Goal: Information Seeking & Learning: Learn about a topic

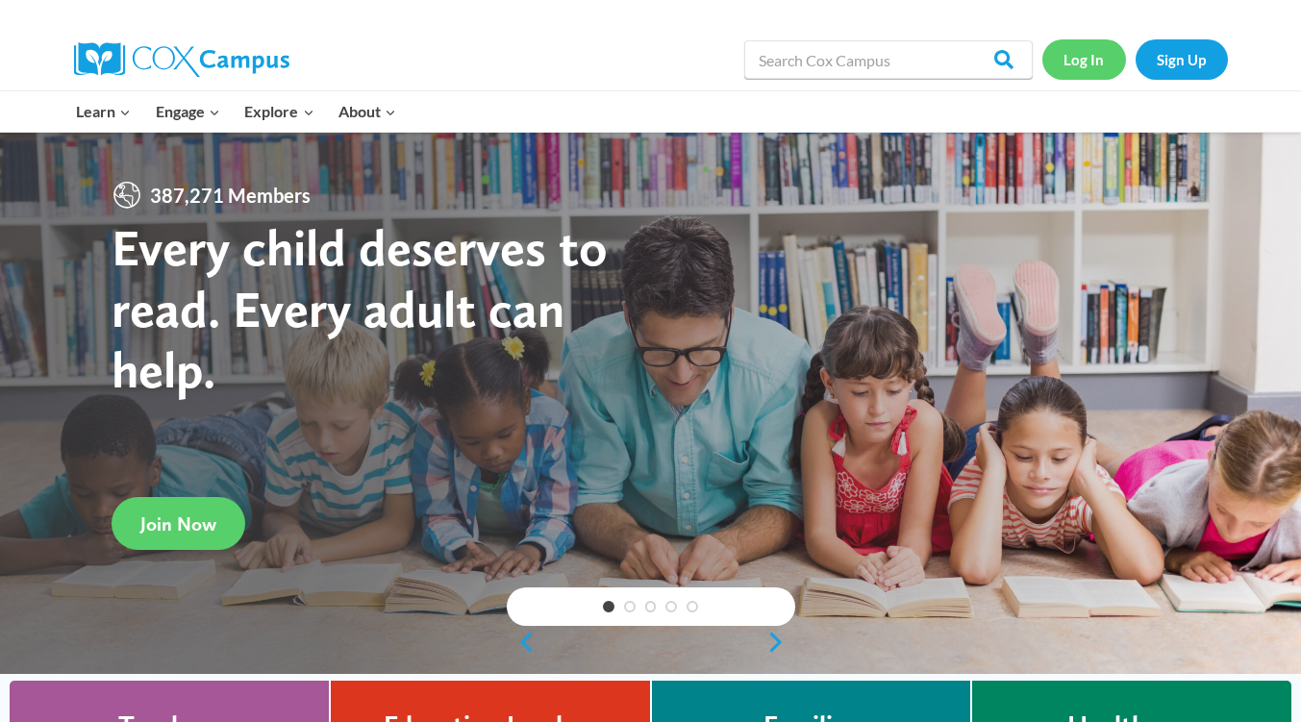
click at [1073, 61] on link "Log In" at bounding box center [1085, 58] width 84 height 39
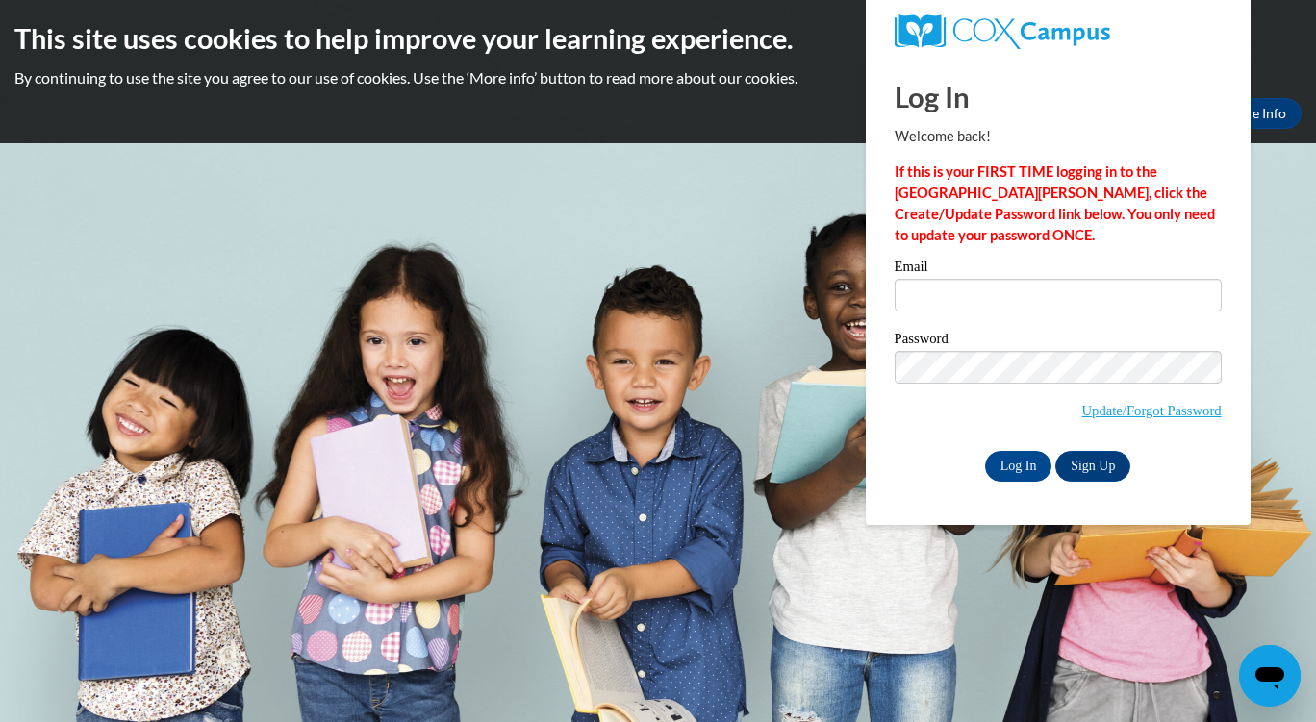
click at [1073, 61] on div at bounding box center [1058, 31] width 356 height 63
click at [1064, 305] on input "Email" at bounding box center [1057, 295] width 327 height 33
type input "LitishaHutchinson@gmail.com"
click at [1018, 466] on input "Log In" at bounding box center [1018, 466] width 67 height 31
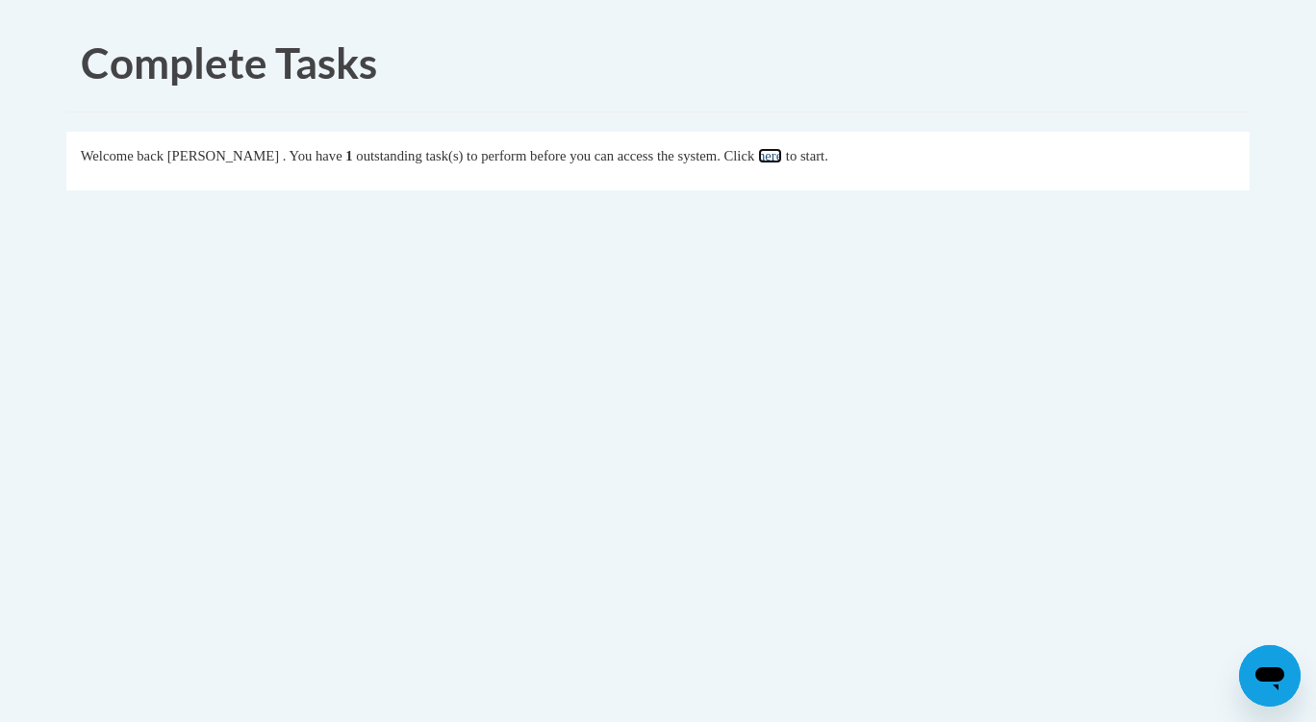
click at [782, 152] on link "here" at bounding box center [770, 155] width 24 height 15
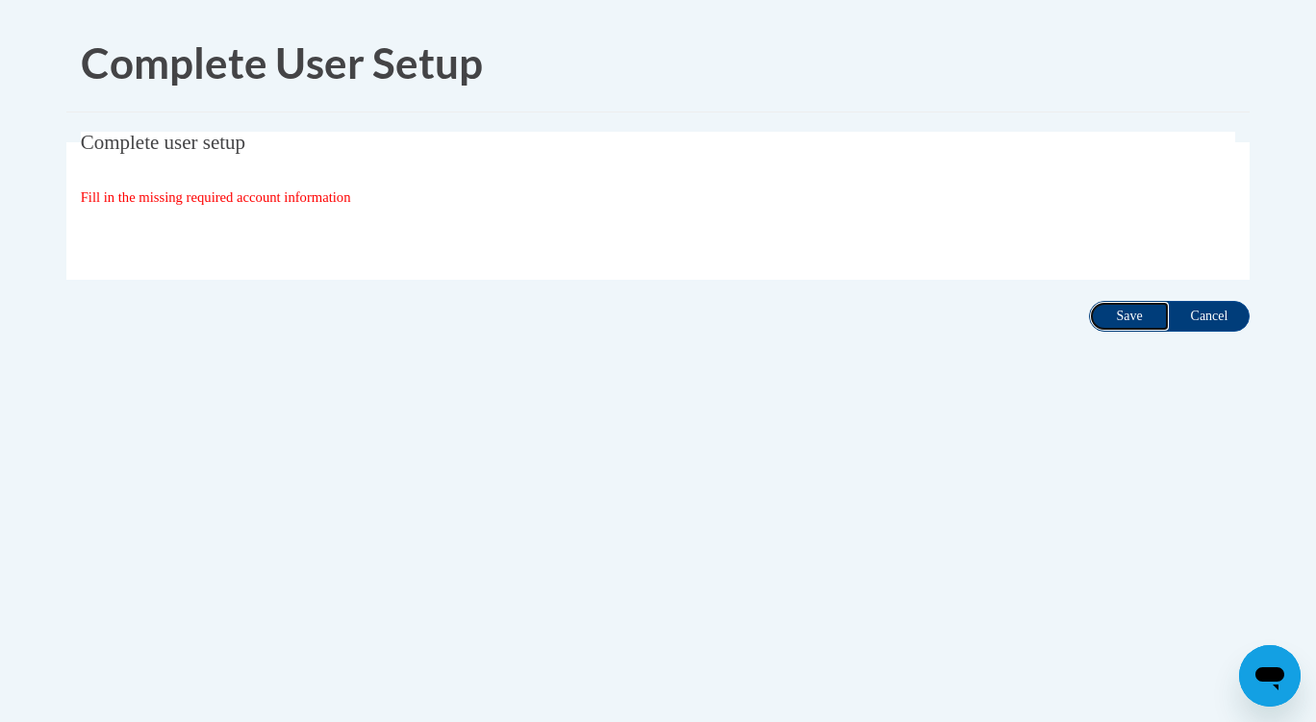
click at [1135, 315] on input "Save" at bounding box center [1129, 316] width 81 height 31
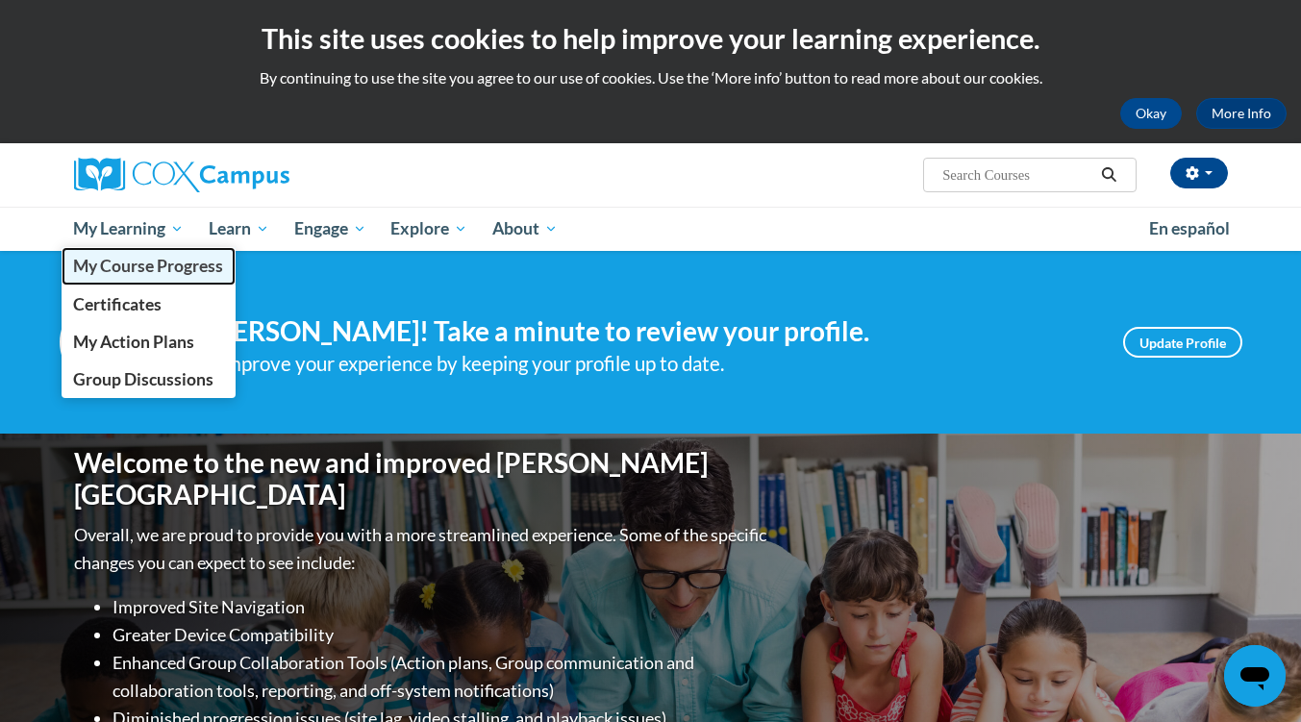
click at [165, 261] on span "My Course Progress" at bounding box center [148, 266] width 150 height 20
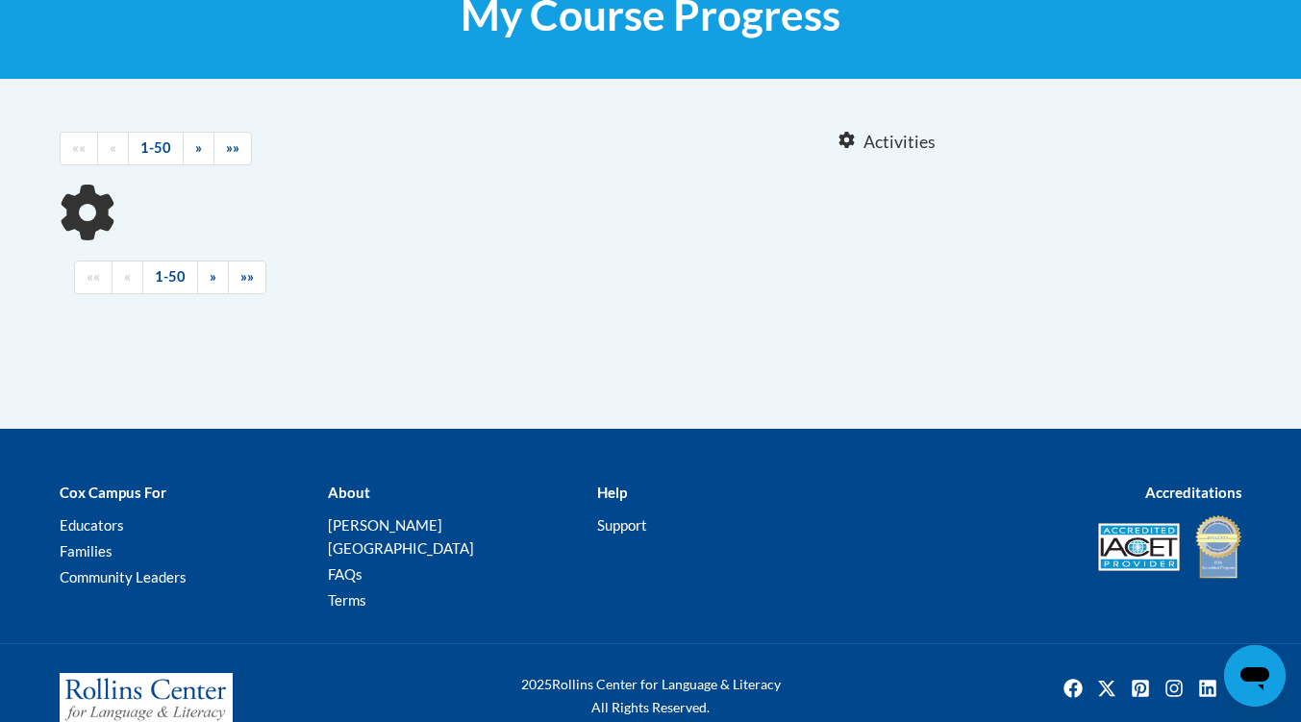
scroll to position [344, 0]
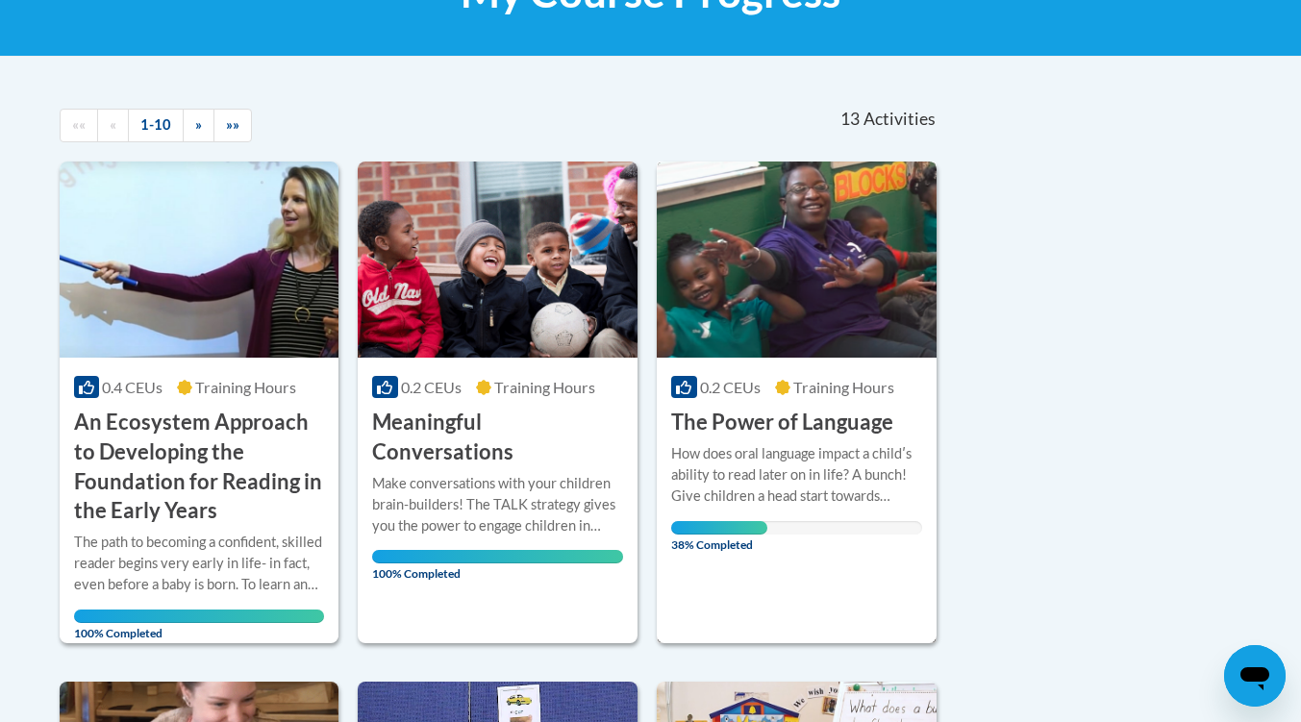
click at [794, 462] on div "How does oral language impact a childʹs ability to read later on in life? A bun…" at bounding box center [796, 474] width 251 height 63
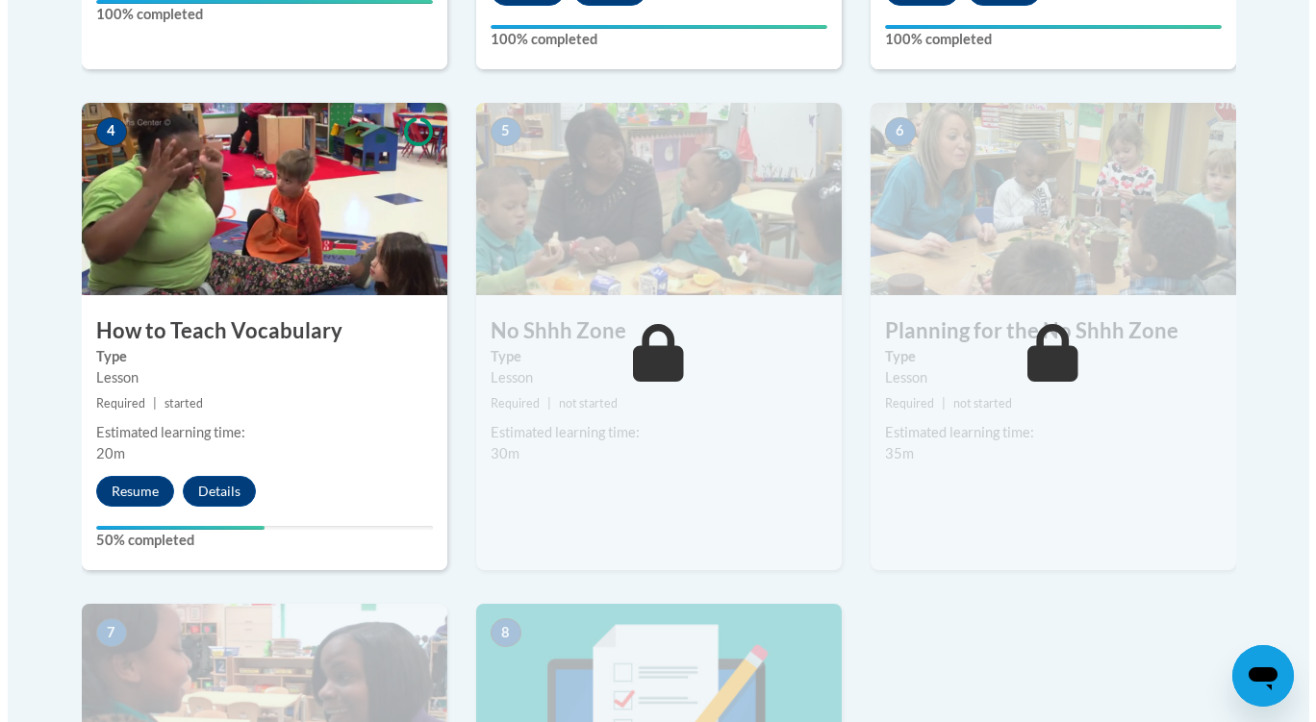
scroll to position [1044, 0]
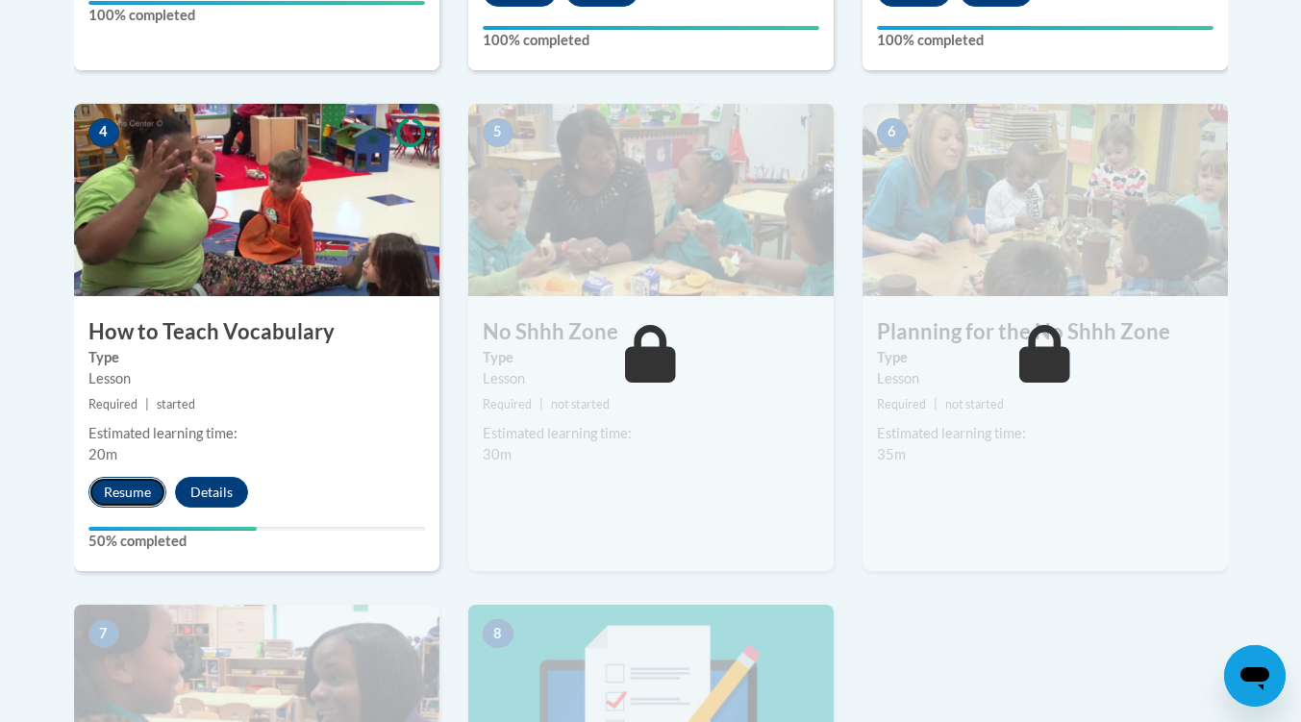
click at [119, 494] on button "Resume" at bounding box center [127, 492] width 78 height 31
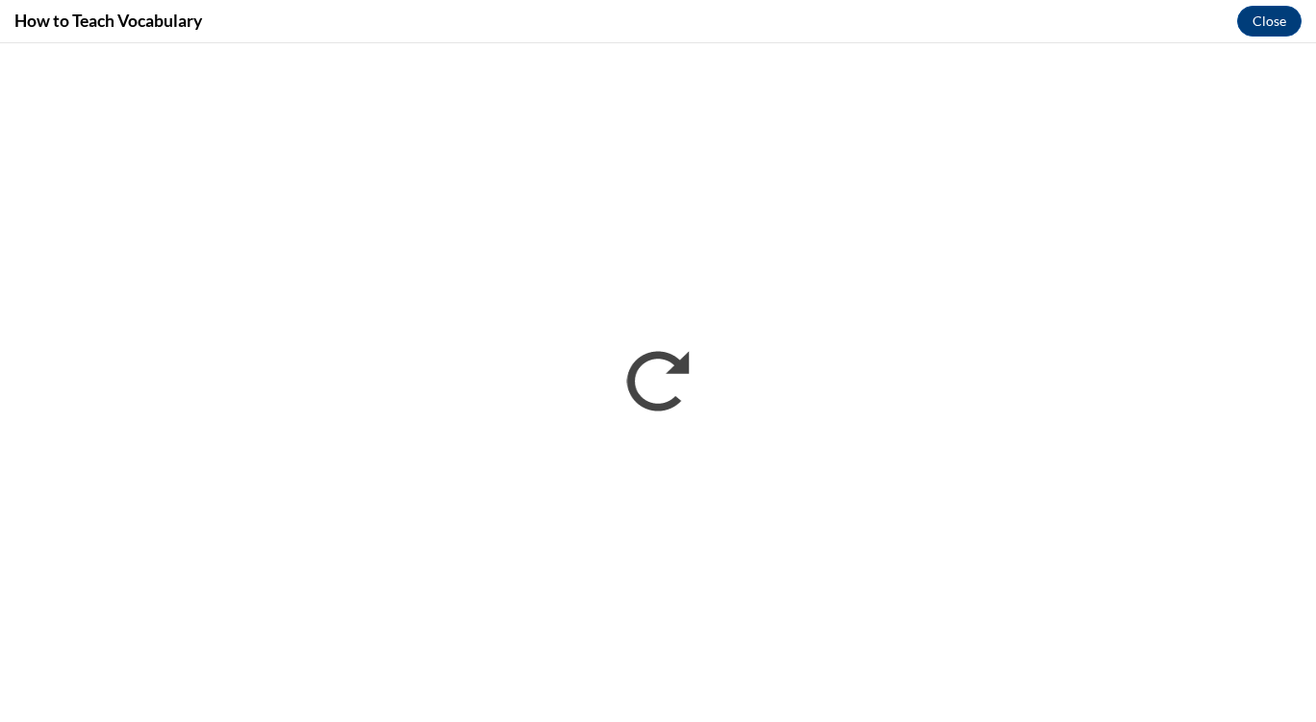
scroll to position [0, 0]
